Goal: Obtain resource: Download file/media

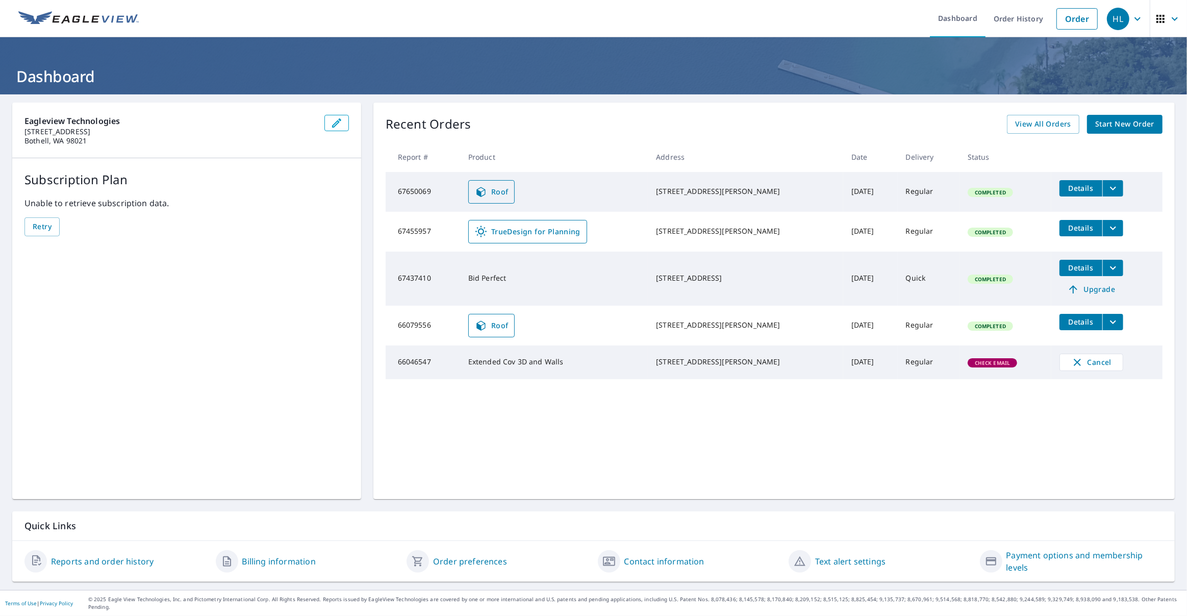
click at [490, 186] on span "Roof" at bounding box center [492, 192] width 34 height 12
click at [832, 76] on h1 "Dashboard" at bounding box center [593, 76] width 1163 height 21
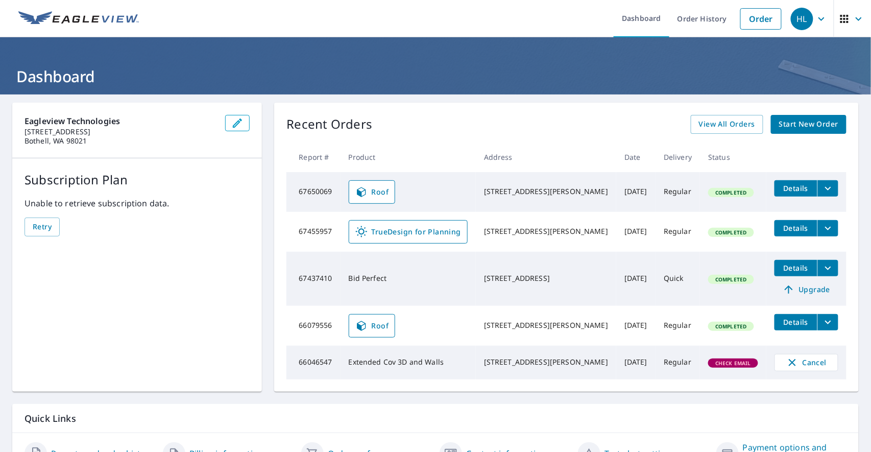
click at [825, 188] on icon "filesDropdownBtn-67650069" at bounding box center [828, 188] width 6 height 4
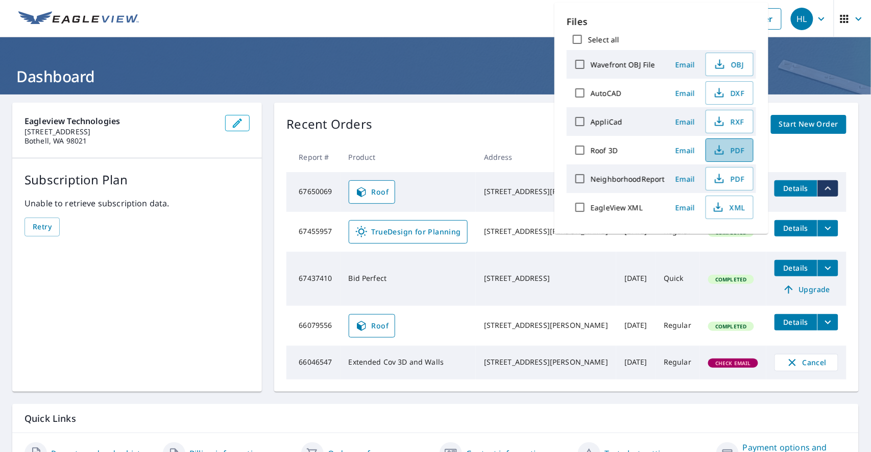
click at [722, 144] on icon "button" at bounding box center [719, 150] width 12 height 12
click at [788, 62] on header "Dashboard" at bounding box center [435, 65] width 871 height 57
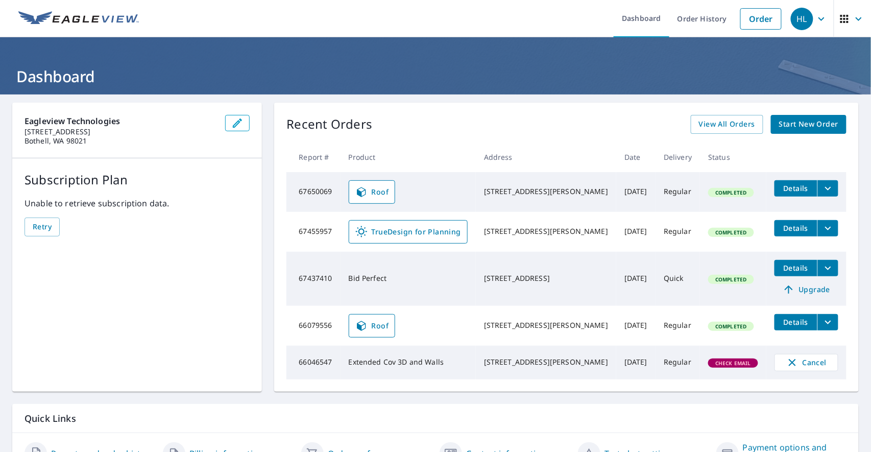
click at [426, 188] on td "Roof" at bounding box center [407, 192] width 135 height 40
click at [371, 190] on span "Roof" at bounding box center [372, 192] width 34 height 12
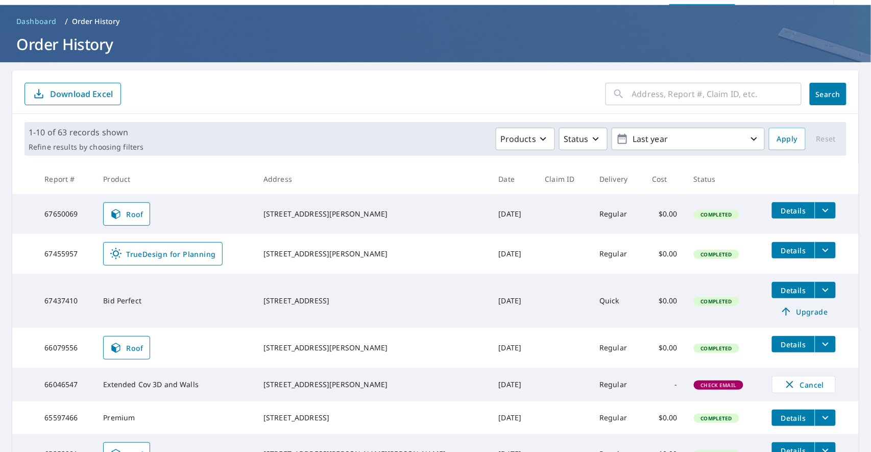
scroll to position [56, 0]
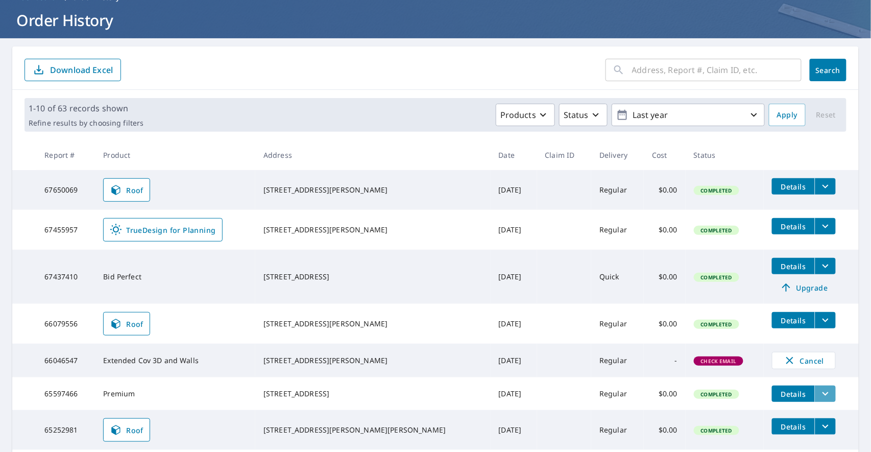
click at [653, 338] on icon "filesDropdownBtn-65597466" at bounding box center [825, 393] width 12 height 12
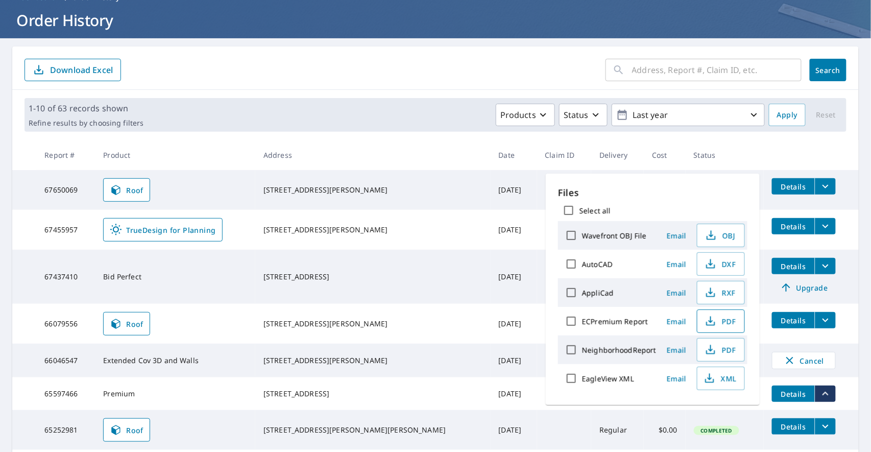
click at [653, 320] on span "PDF" at bounding box center [719, 321] width 33 height 12
click at [653, 165] on th at bounding box center [810, 155] width 95 height 30
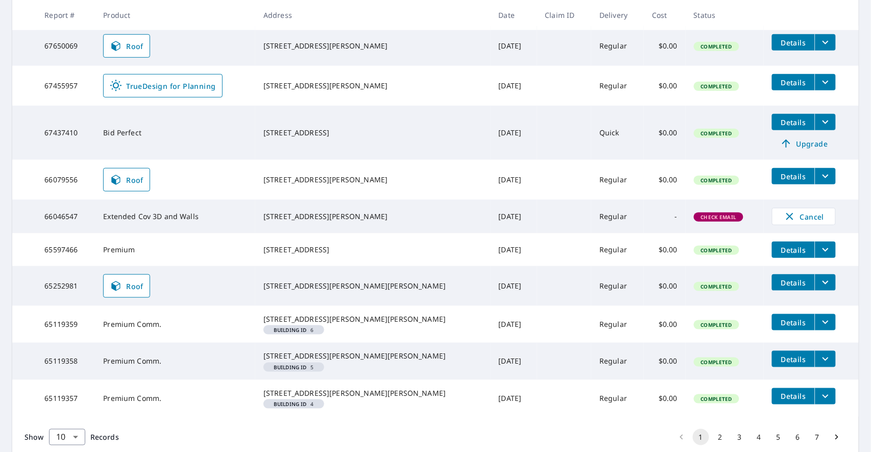
scroll to position [278, 0]
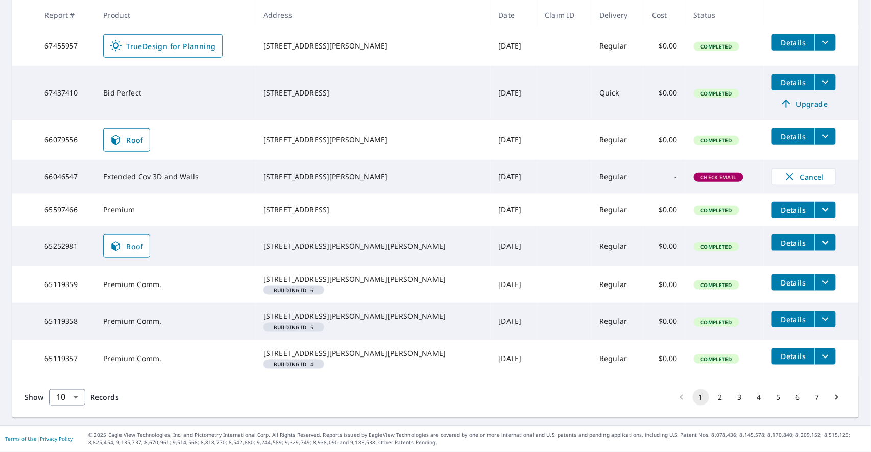
click at [653, 338] on button "2" at bounding box center [720, 397] width 16 height 16
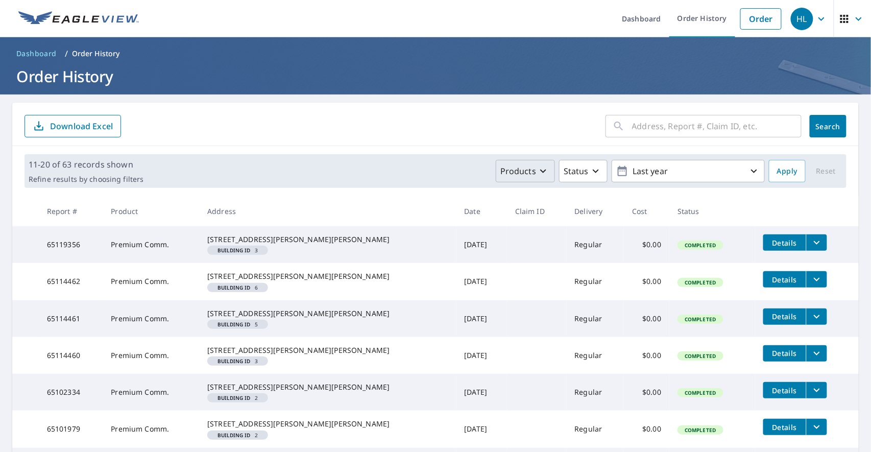
click at [532, 172] on div "Products" at bounding box center [524, 171] width 49 height 12
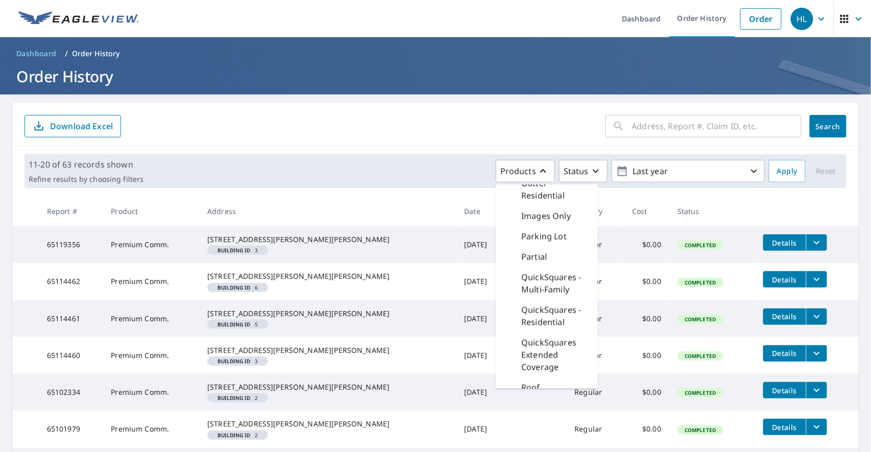
scroll to position [441, 0]
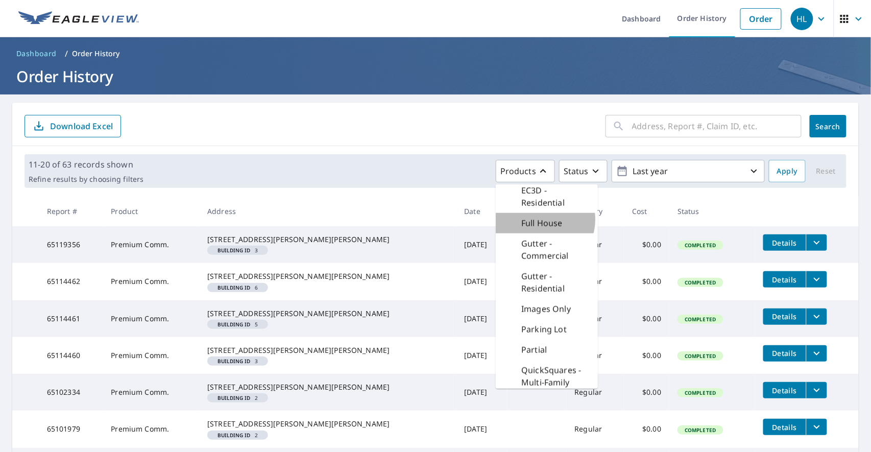
click at [539, 229] on p "Full House" at bounding box center [541, 223] width 41 height 12
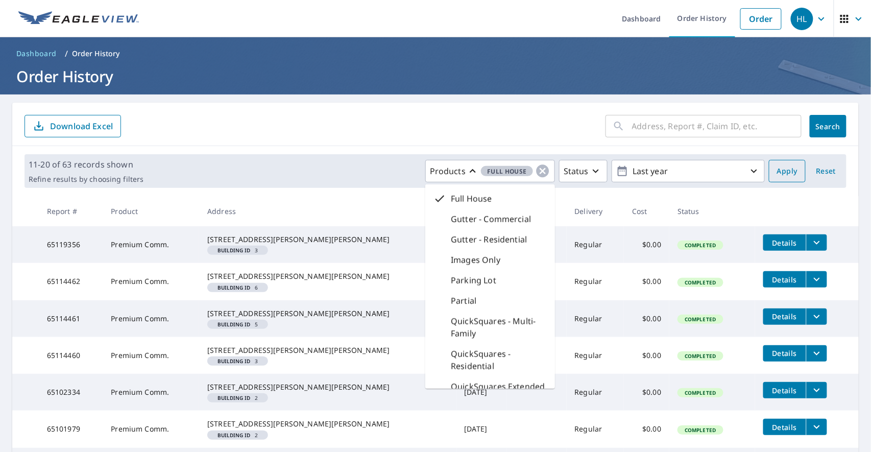
click at [653, 175] on span "Apply" at bounding box center [787, 171] width 20 height 13
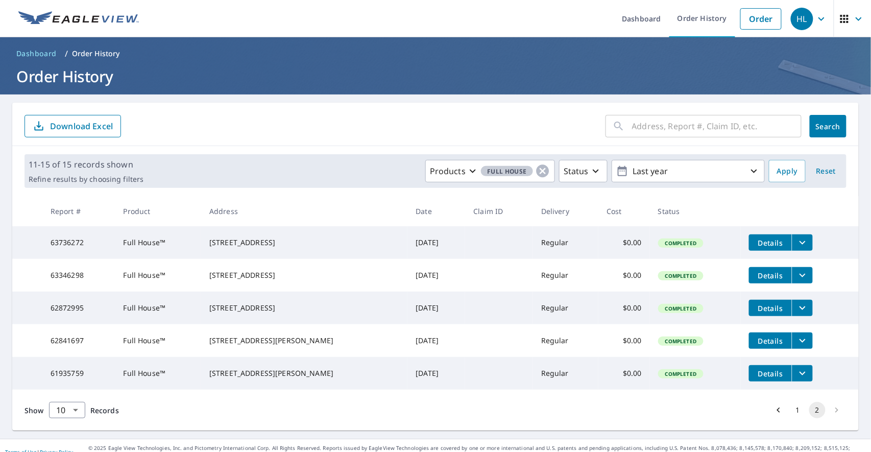
click at [653, 237] on icon "filesDropdownBtn-63736272" at bounding box center [802, 242] width 12 height 12
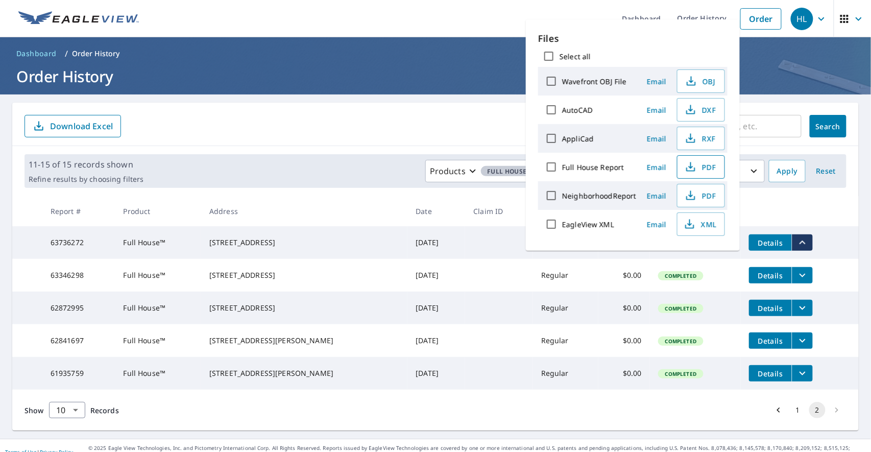
click at [653, 167] on icon "button" at bounding box center [690, 167] width 12 height 12
click at [653, 222] on th at bounding box center [799, 211] width 118 height 30
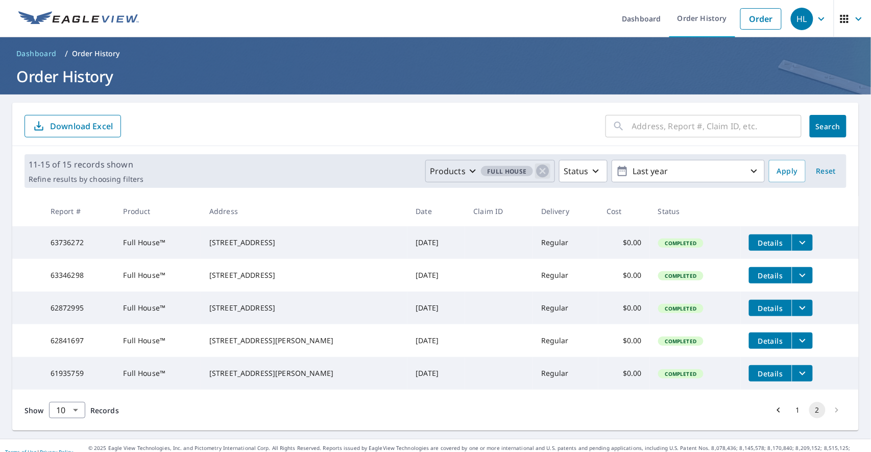
click at [542, 169] on icon "button" at bounding box center [542, 171] width 13 height 13
click at [653, 172] on button "Apply" at bounding box center [786, 171] width 37 height 22
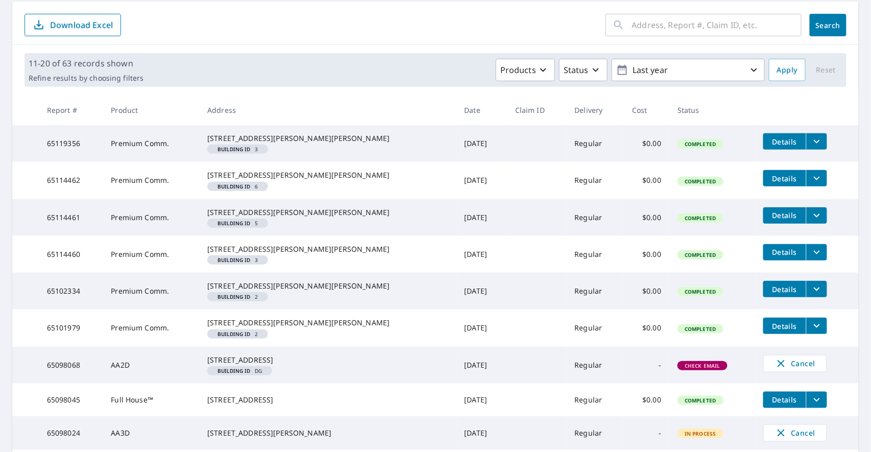
scroll to position [290, 0]
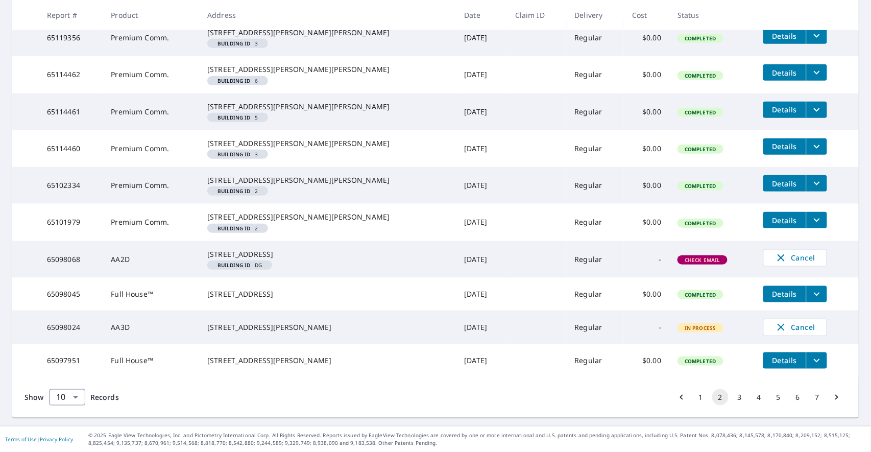
click at [653, 338] on button "1" at bounding box center [700, 397] width 16 height 16
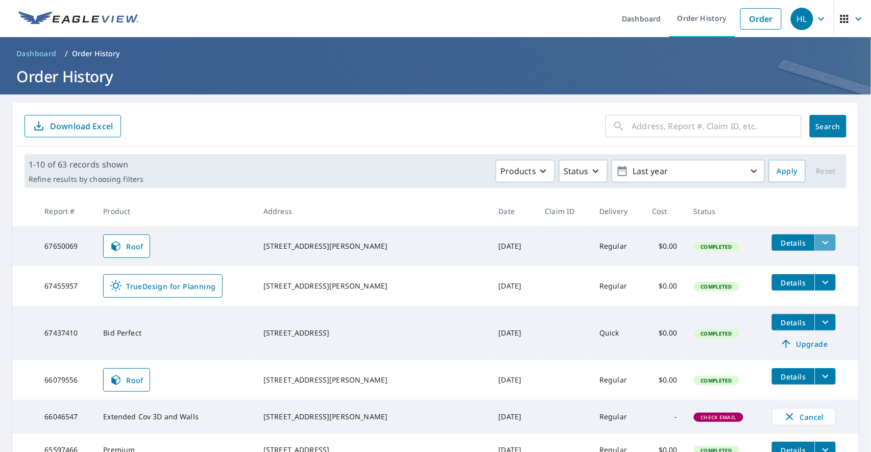
click at [653, 246] on icon "filesDropdownBtn-67650069" at bounding box center [825, 242] width 12 height 12
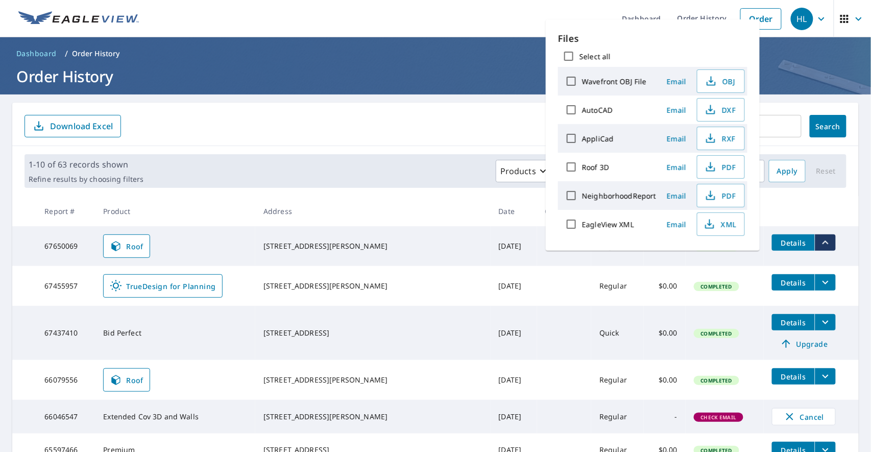
click at [518, 100] on main "​ Search Download Excel 1-10 of 63 records shown Refine results by choosing fil…" at bounding box center [435, 379] width 871 height 571
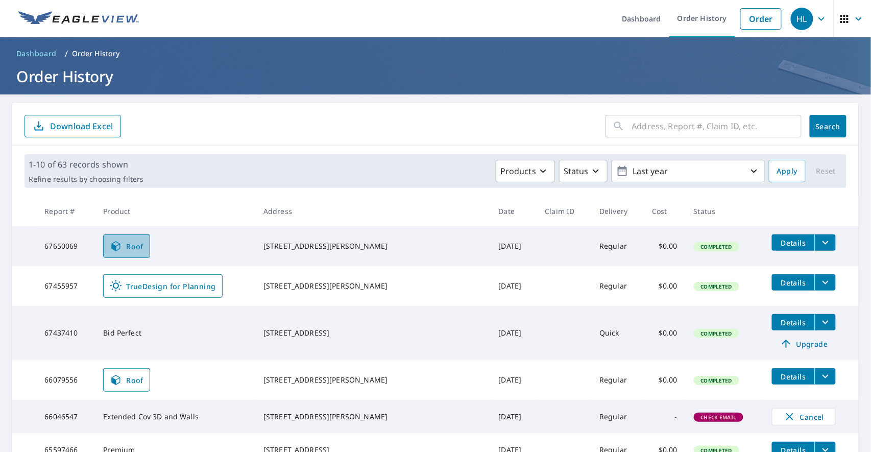
click at [143, 249] on span "Roof" at bounding box center [127, 246] width 34 height 12
